Goal: Information Seeking & Learning: Learn about a topic

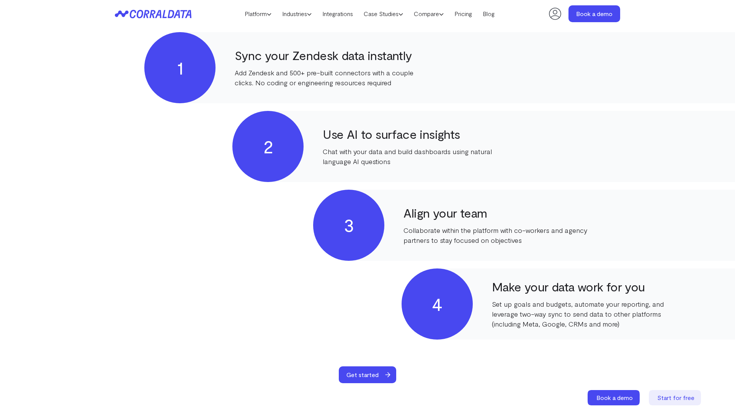
scroll to position [751, 0]
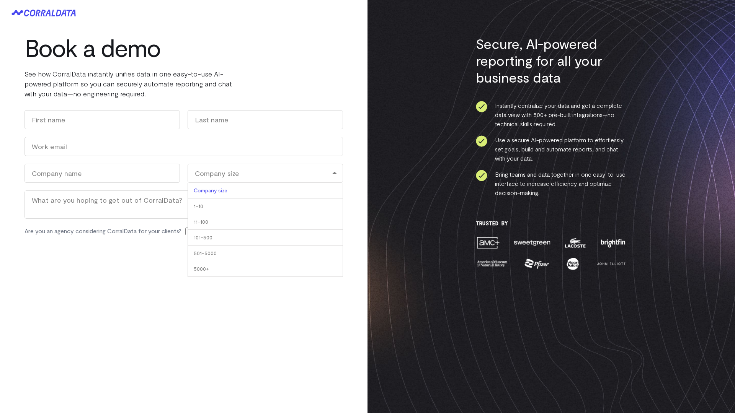
scroll to position [230, 0]
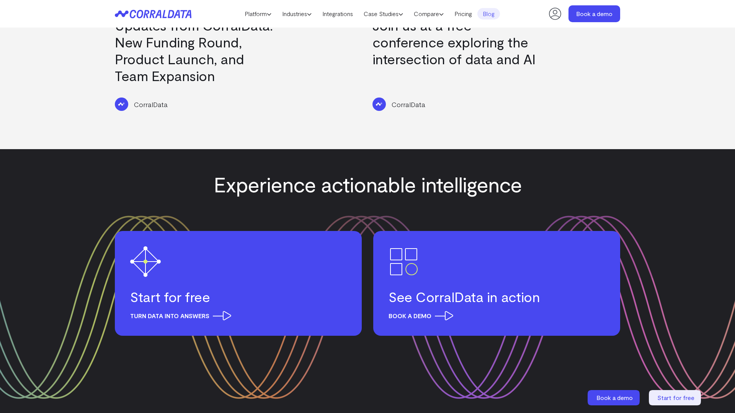
scroll to position [965, 0]
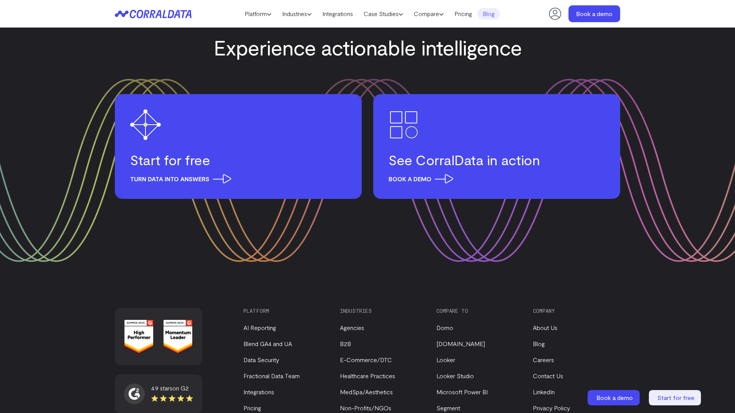
scroll to position [1197, 0]
